Goal: Task Accomplishment & Management: Manage account settings

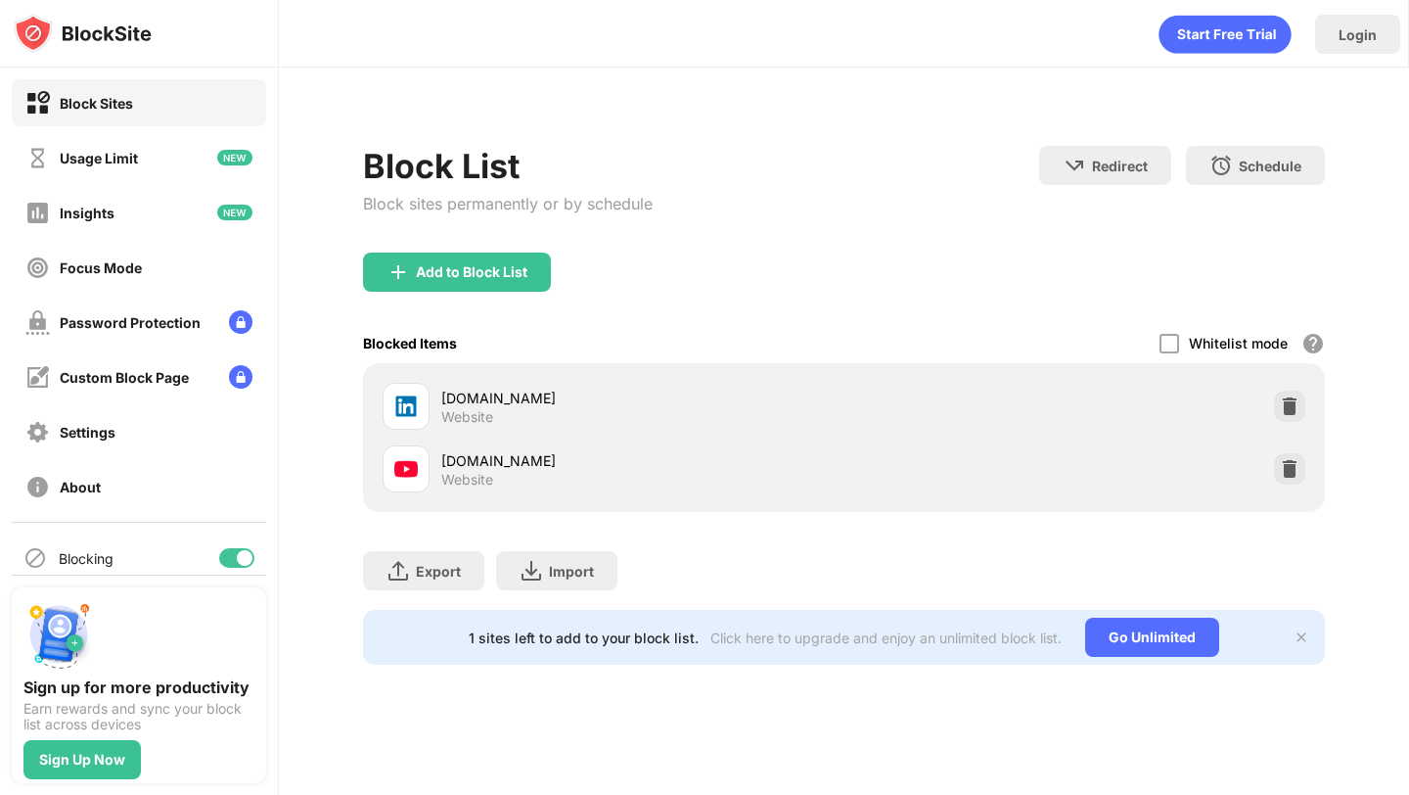
click at [242, 549] on div at bounding box center [236, 558] width 35 height 20
